Goal: Submit feedback/report problem: Submit feedback/report problem

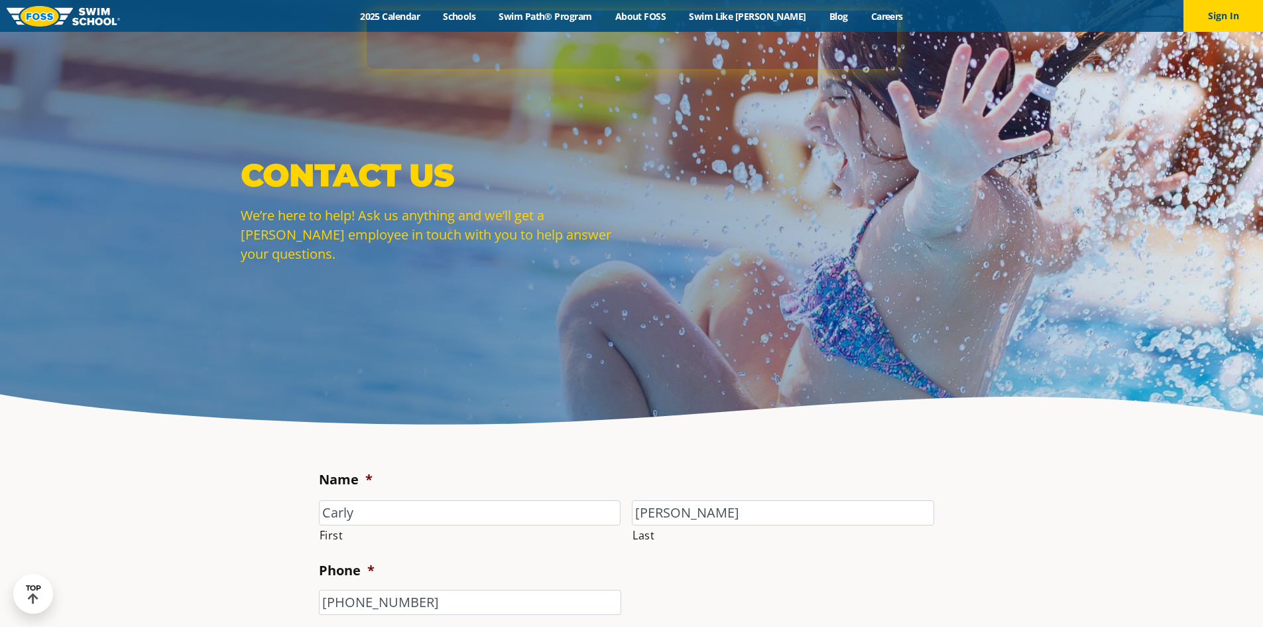
select select "BLN"
select select "Other"
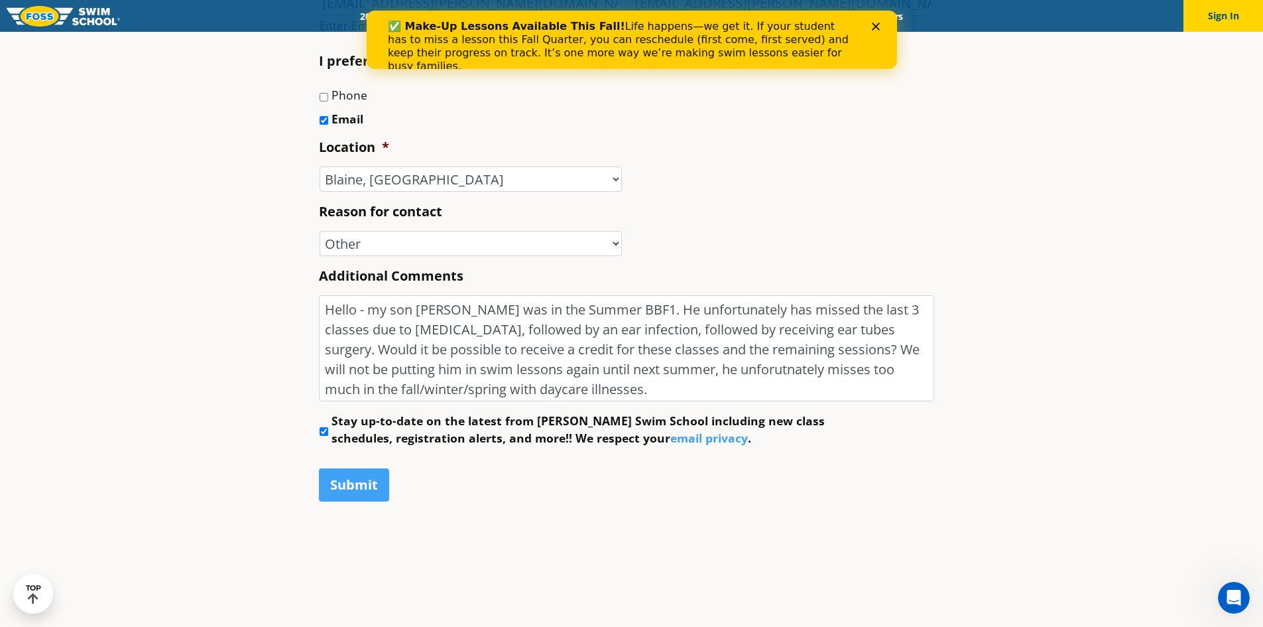
click at [737, 373] on textarea "Hello - my son [PERSON_NAME] was in the Summer BBF1. He unfortunately has misse…" at bounding box center [626, 348] width 615 height 106
click at [785, 353] on textarea "Hello - my son [PERSON_NAME] was in the Summer BBF1. He unfortunately has misse…" at bounding box center [626, 348] width 615 height 106
click at [401, 369] on textarea "Hello - my son [PERSON_NAME] was in the Summer BBF1. He unfortunately has misse…" at bounding box center [626, 348] width 615 height 106
click at [407, 365] on textarea "Hello - my son [PERSON_NAME] was in the Summer BBF1. He unfortunately has misse…" at bounding box center [626, 348] width 615 height 106
drag, startPoint x: 809, startPoint y: 370, endPoint x: 889, endPoint y: 373, distance: 80.3
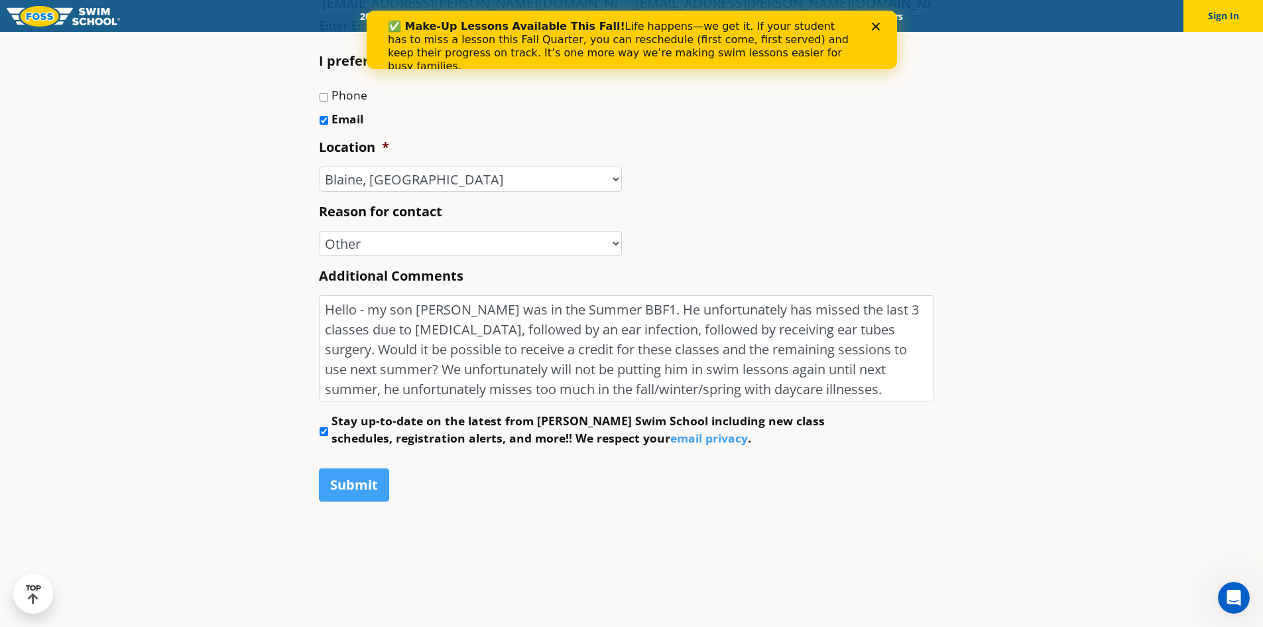
click at [889, 373] on textarea "Hello - my son [PERSON_NAME] was in the Summer BBF1. He unfortunately has misse…" at bounding box center [626, 348] width 615 height 106
click at [381, 396] on textarea "Hello - my son [PERSON_NAME] was in the Summer BBF1. He unfortunately has misse…" at bounding box center [626, 348] width 615 height 106
click at [803, 386] on textarea "Hello - my son [PERSON_NAME] was in the Summer BBF1. He unfortunately has misse…" at bounding box center [626, 348] width 615 height 106
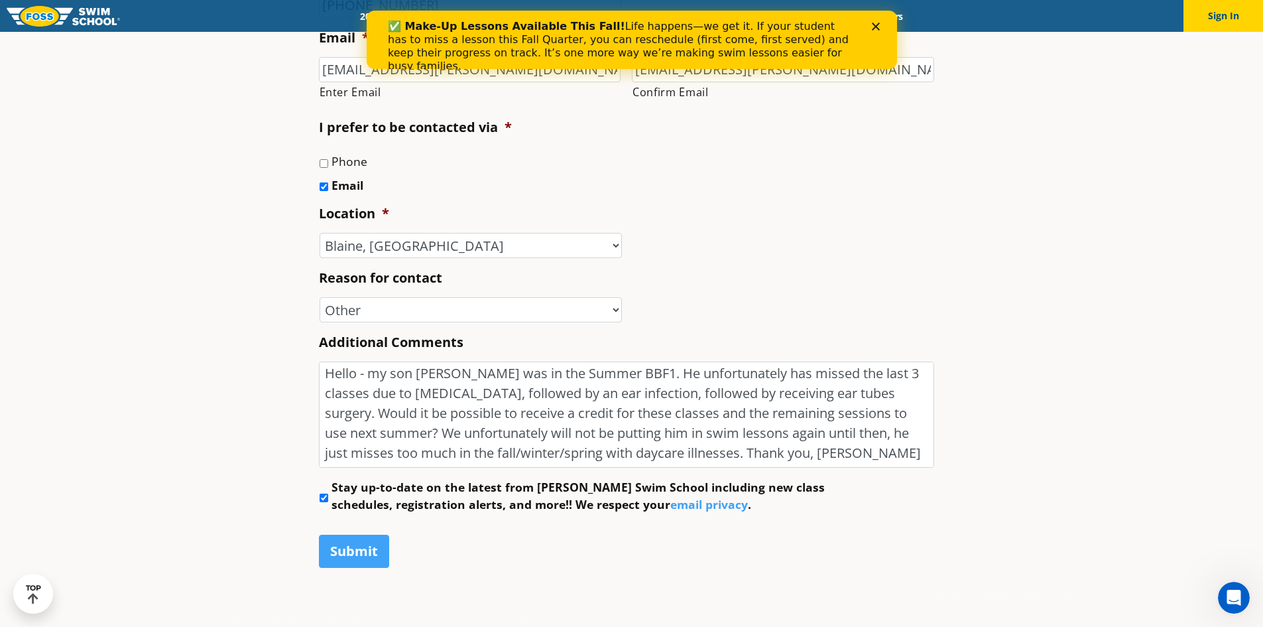
scroll to position [0, 0]
click at [472, 421] on textarea "Hello - my son [PERSON_NAME] was in the Summer BBF1. He unfortunately has misse…" at bounding box center [626, 414] width 615 height 106
click at [462, 435] on textarea "Hello - my son [PERSON_NAME] was in the Summer BBF1. He unfortunately has misse…" at bounding box center [626, 414] width 615 height 106
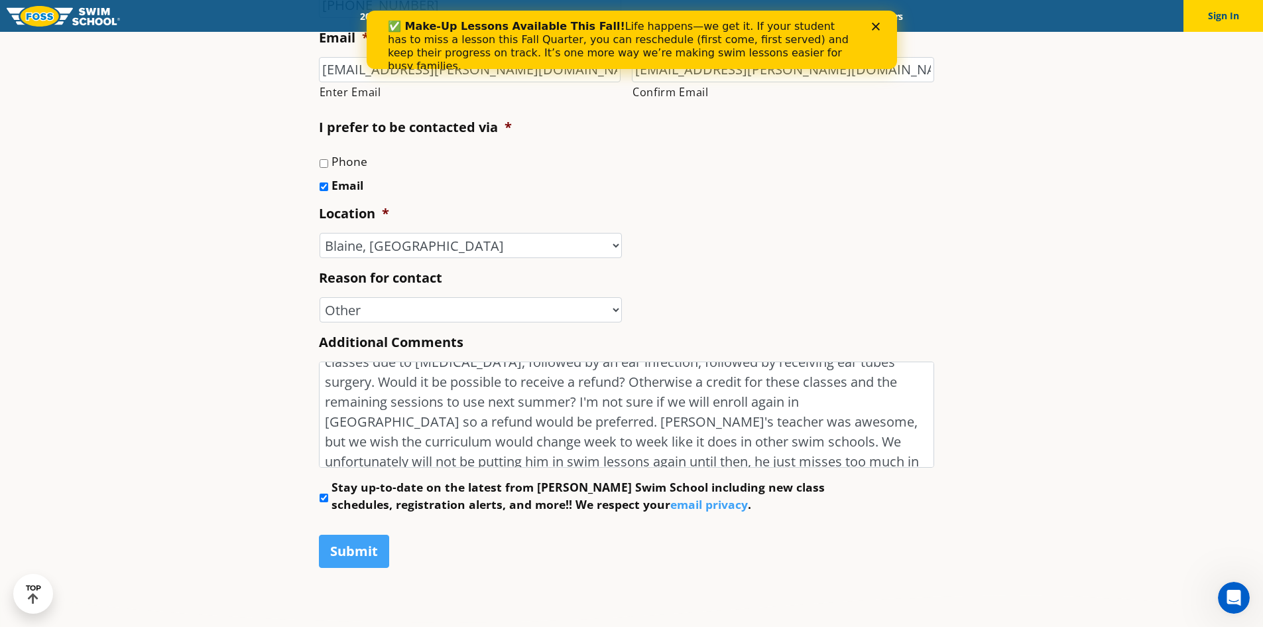
scroll to position [42, 0]
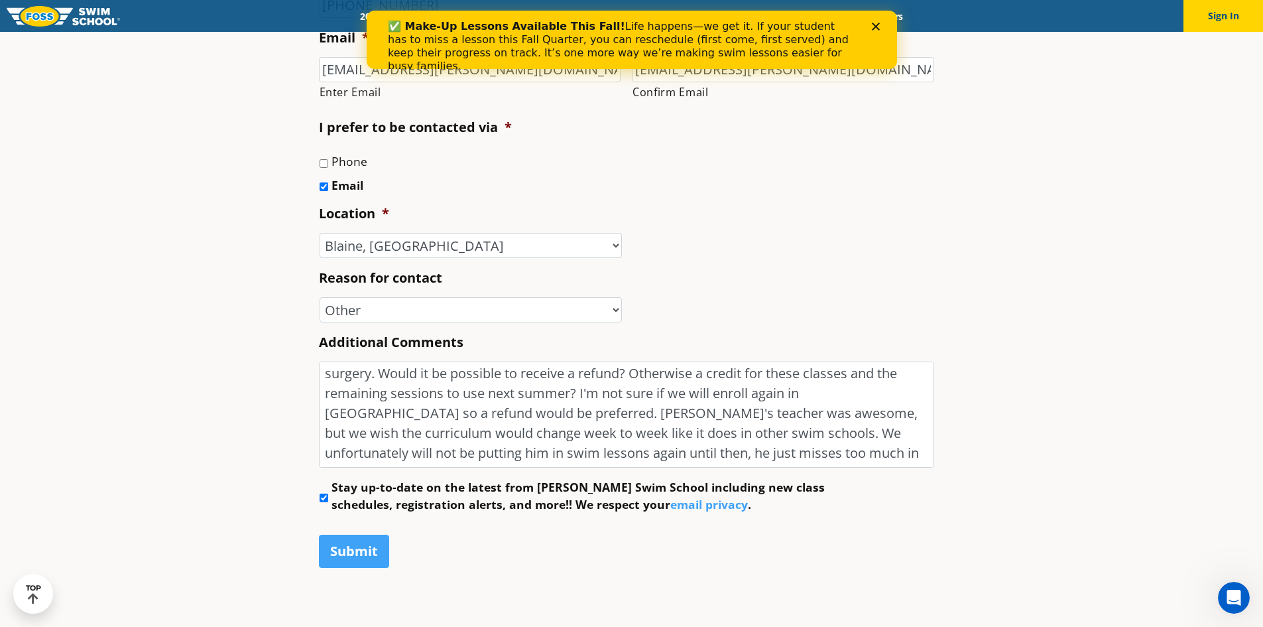
drag, startPoint x: 503, startPoint y: 434, endPoint x: 803, endPoint y: 460, distance: 300.9
click at [803, 460] on textarea "Hello - my son [PERSON_NAME] was in the Summer BBF1. He unfortunately has misse…" at bounding box center [626, 414] width 615 height 106
type textarea "Hello - my son [PERSON_NAME] was in the Summer BBF1. He unfortunately has misse…"
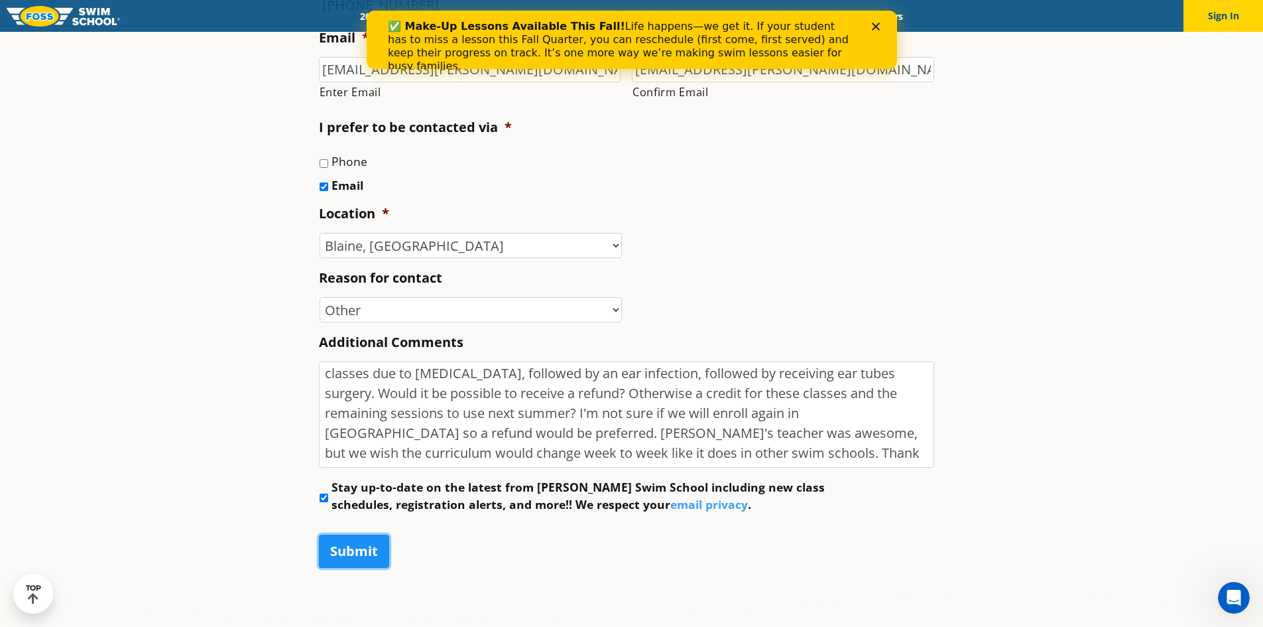
click at [350, 548] on input "Submit" at bounding box center [354, 551] width 70 height 33
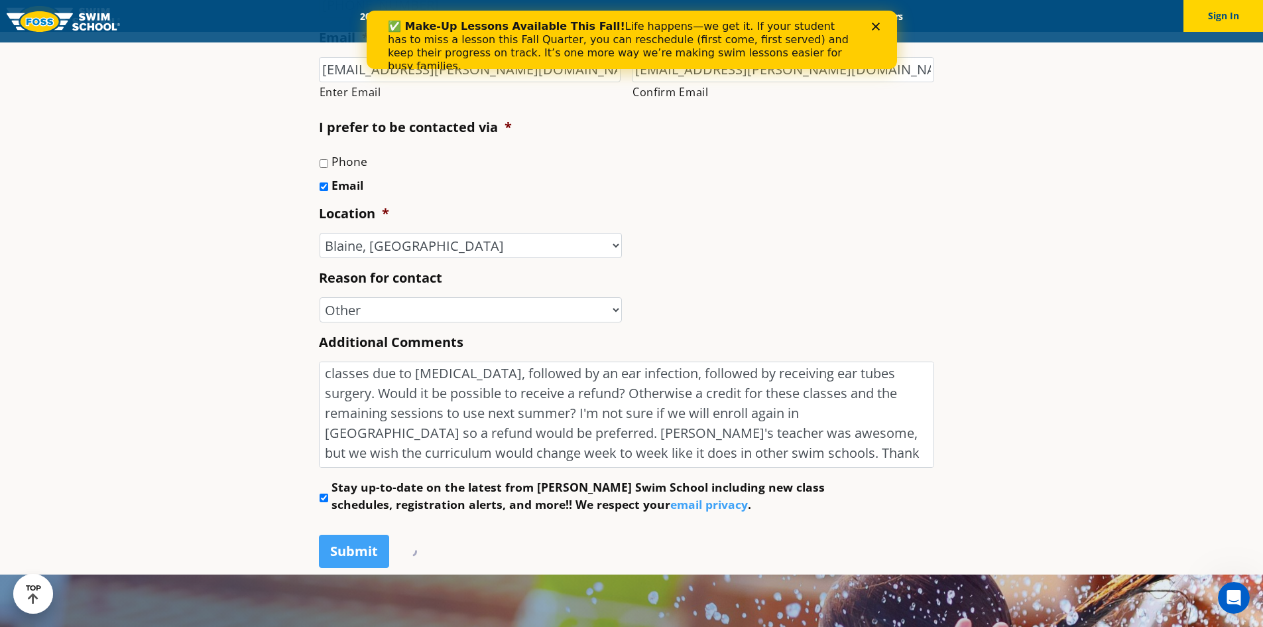
scroll to position [0, 0]
click at [877, 26] on icon "Close" at bounding box center [875, 27] width 8 height 8
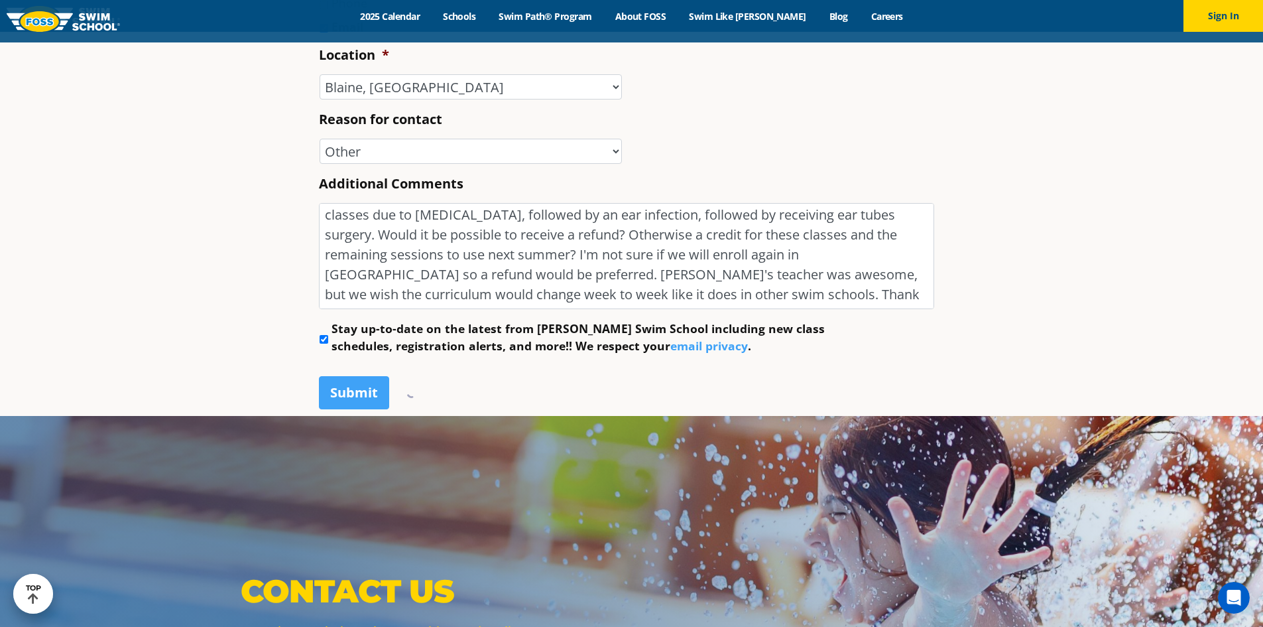
scroll to position [995, 0]
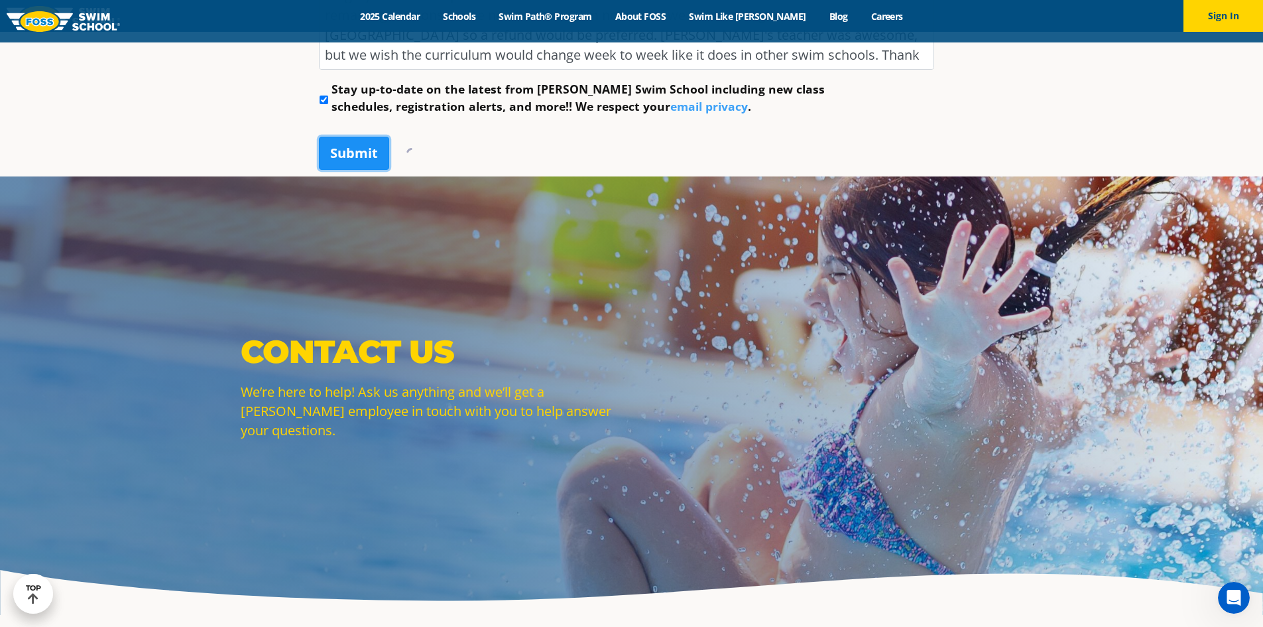
click at [373, 149] on input "Submit" at bounding box center [354, 153] width 70 height 33
